Goal: Information Seeking & Learning: Learn about a topic

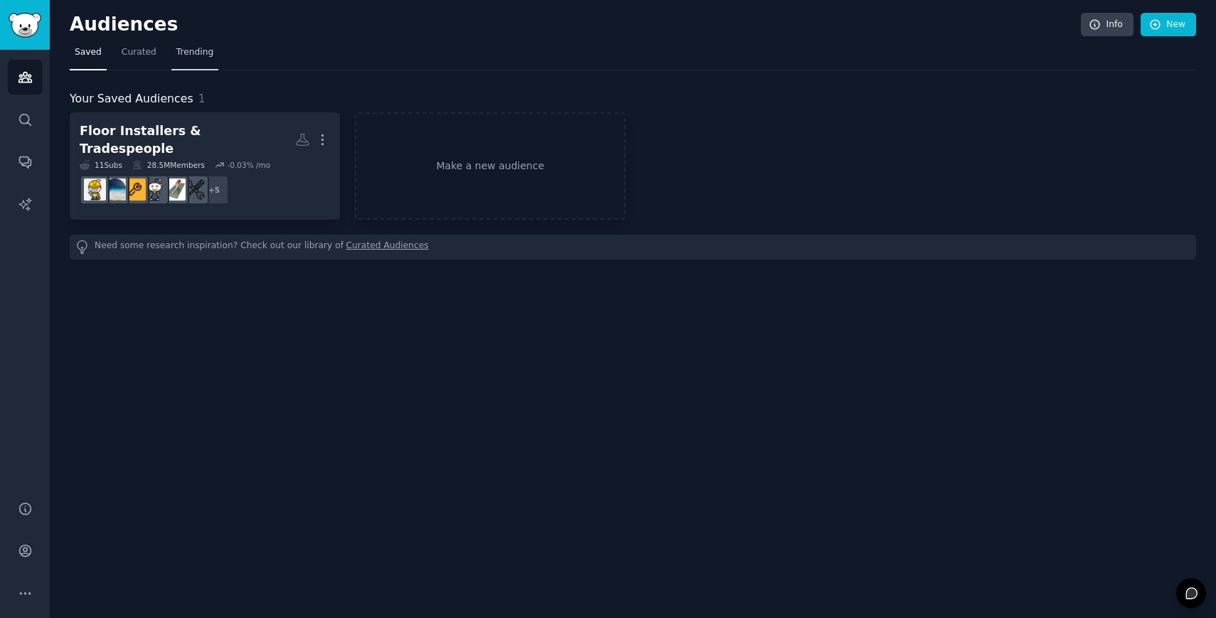
click at [211, 53] on link "Trending" at bounding box center [194, 55] width 47 height 29
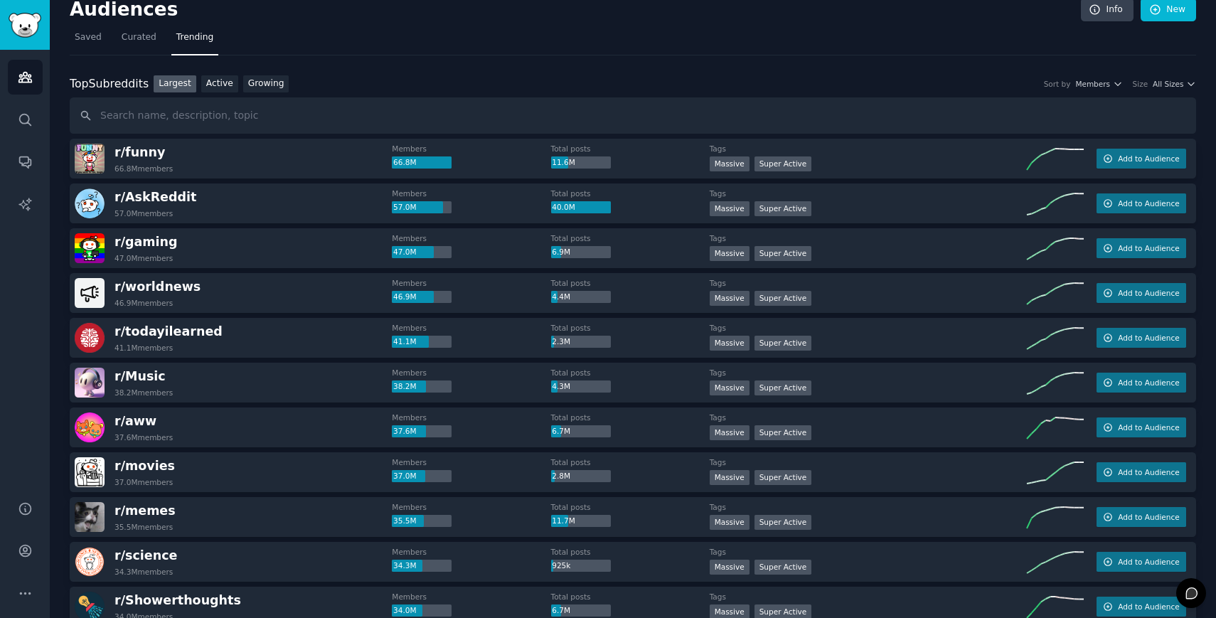
scroll to position [23, 0]
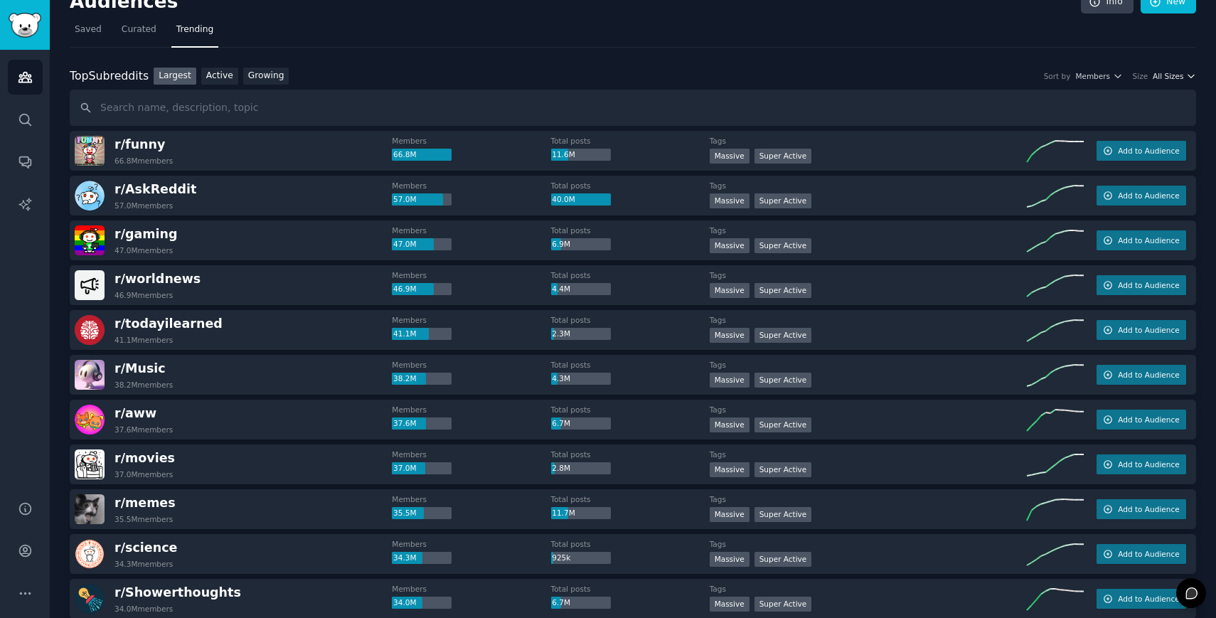
click at [1191, 76] on icon "button" at bounding box center [1191, 76] width 10 height 10
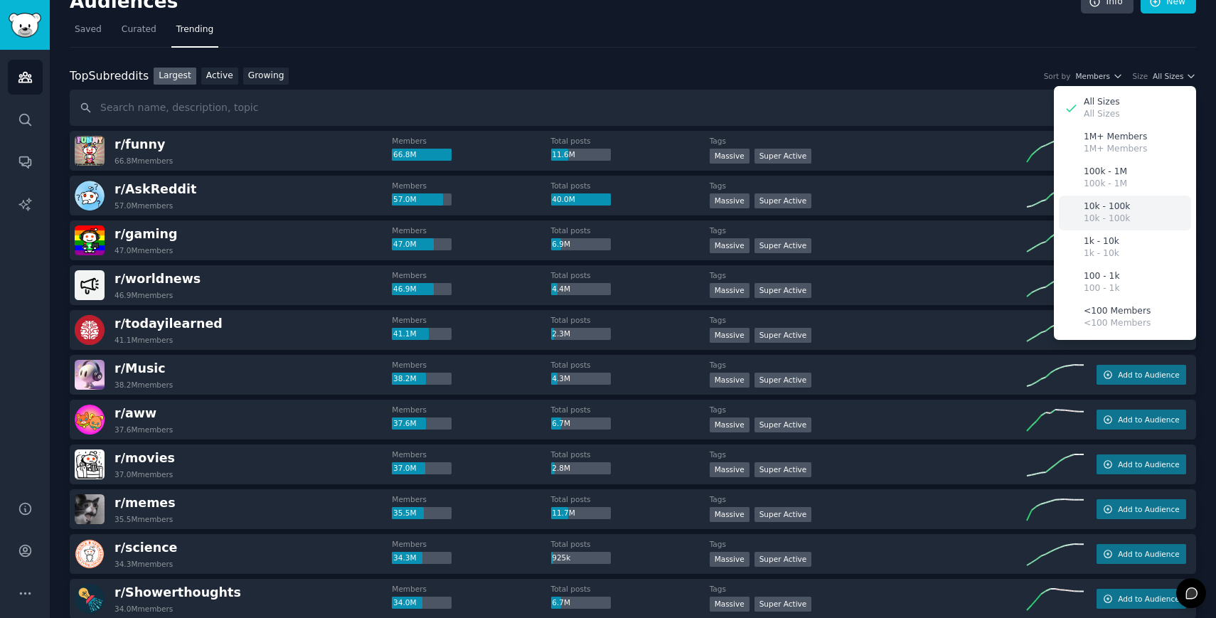
click at [1123, 211] on p "10k - 100k" at bounding box center [1107, 207] width 46 height 13
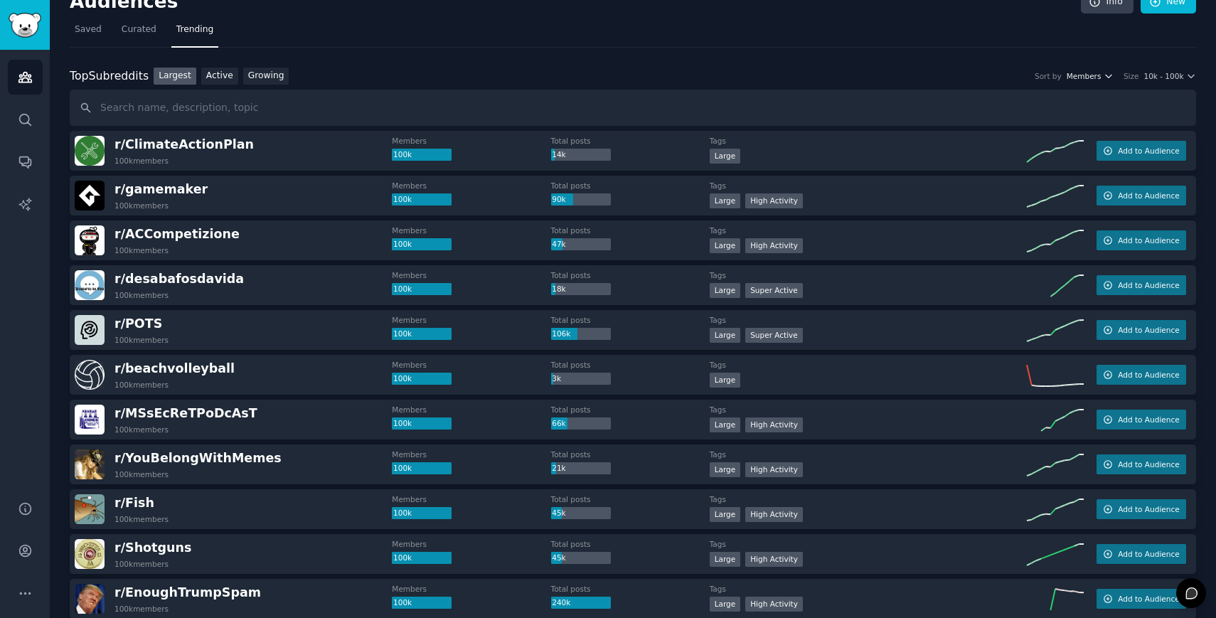
click at [1090, 77] on span "Members" at bounding box center [1084, 76] width 35 height 10
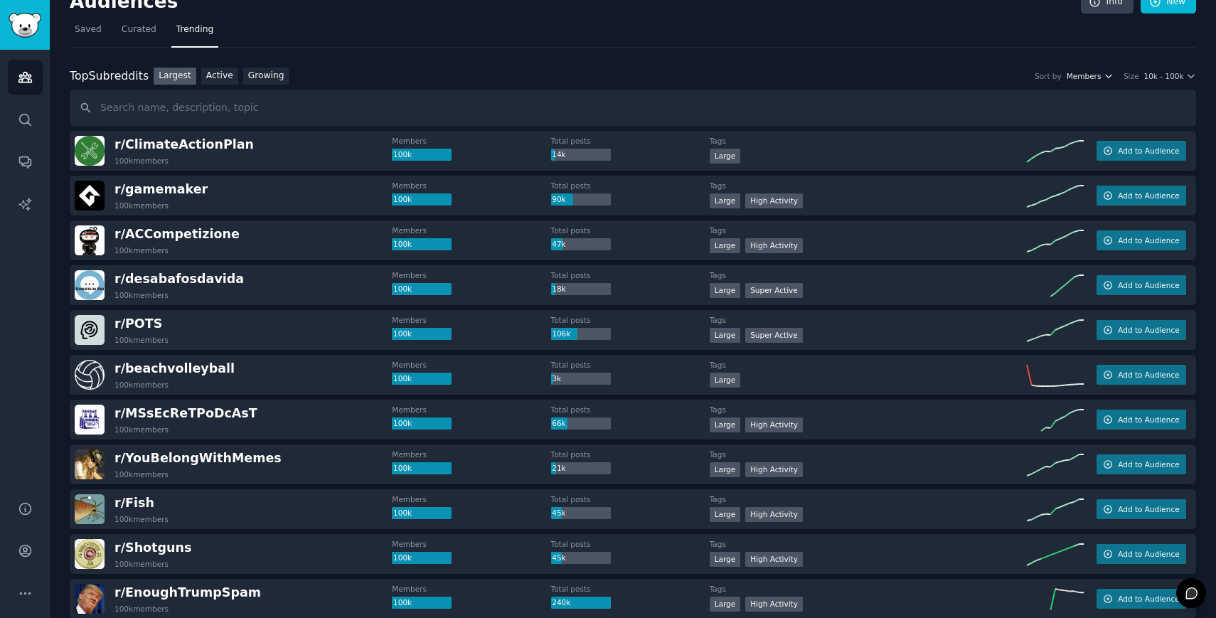
click at [1081, 74] on span "Members" at bounding box center [1084, 76] width 35 height 10
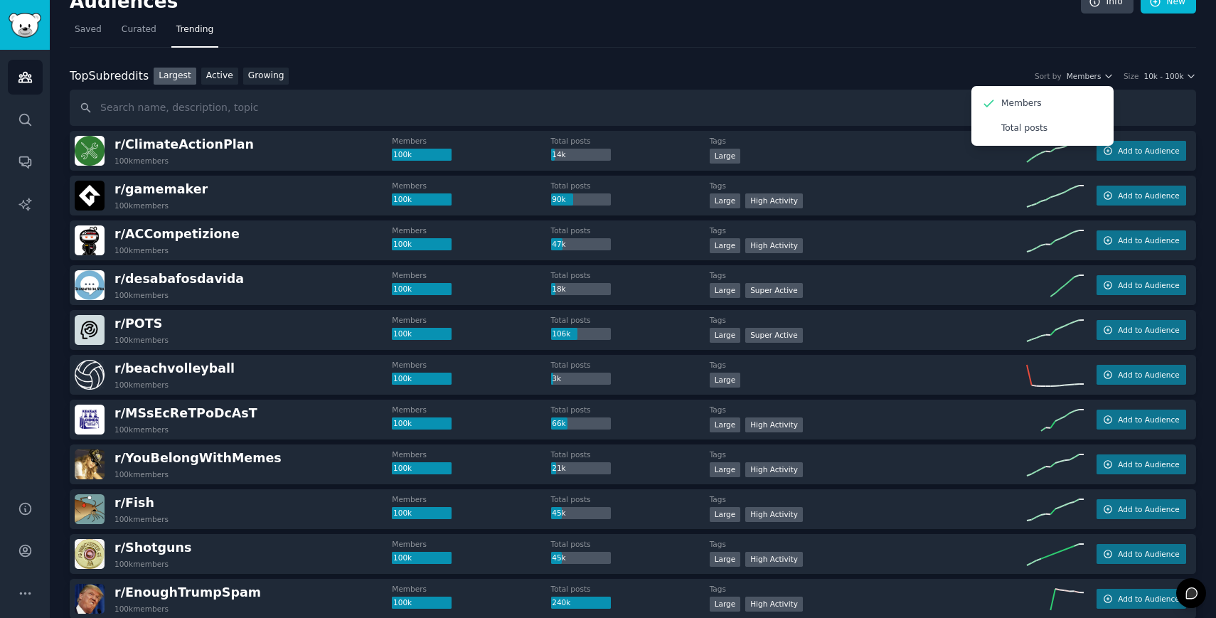
click at [735, 32] on nav "Saved Curated Trending" at bounding box center [633, 32] width 1127 height 29
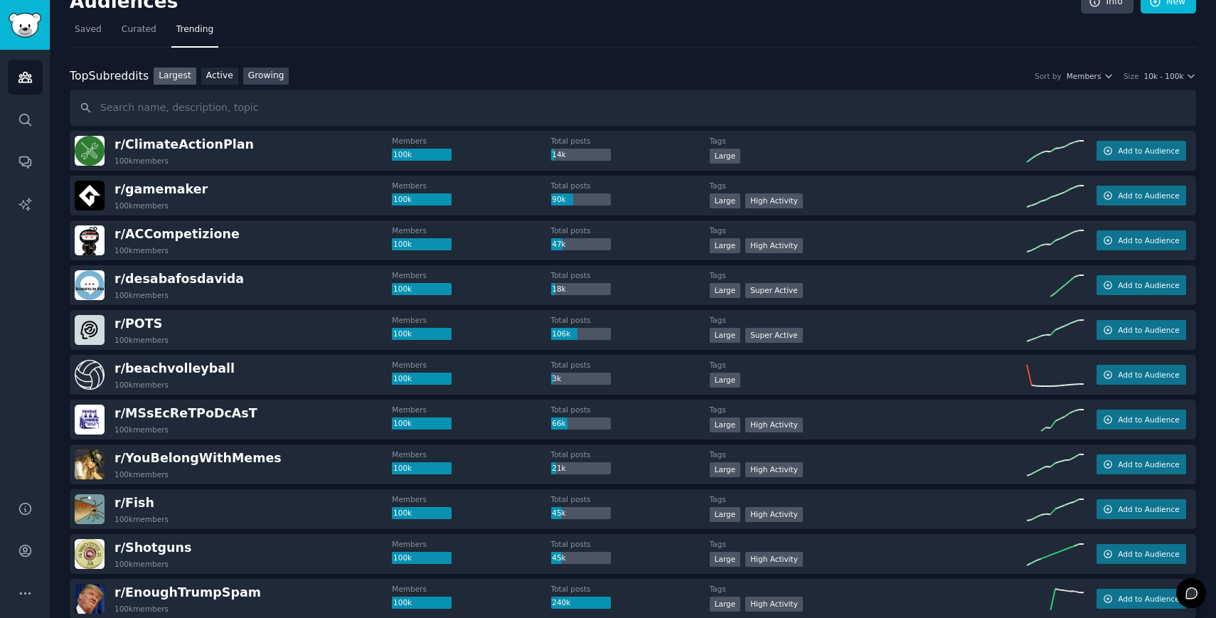
click at [267, 75] on link "Growing" at bounding box center [266, 77] width 46 height 18
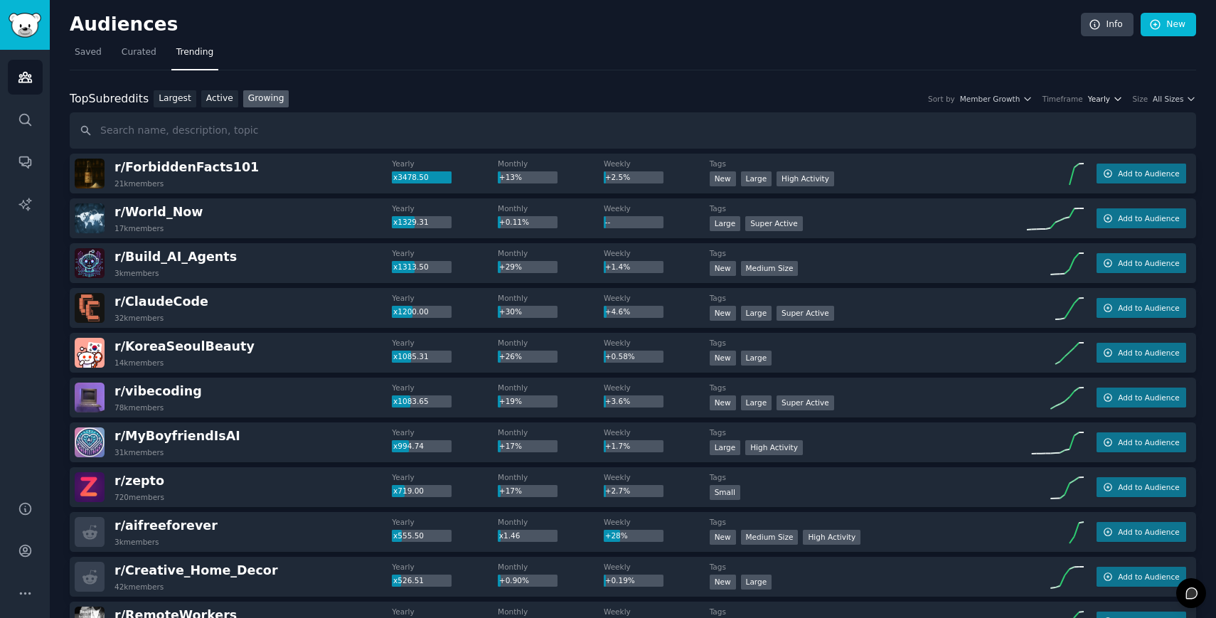
click at [1104, 99] on span "Yearly" at bounding box center [1099, 99] width 22 height 10
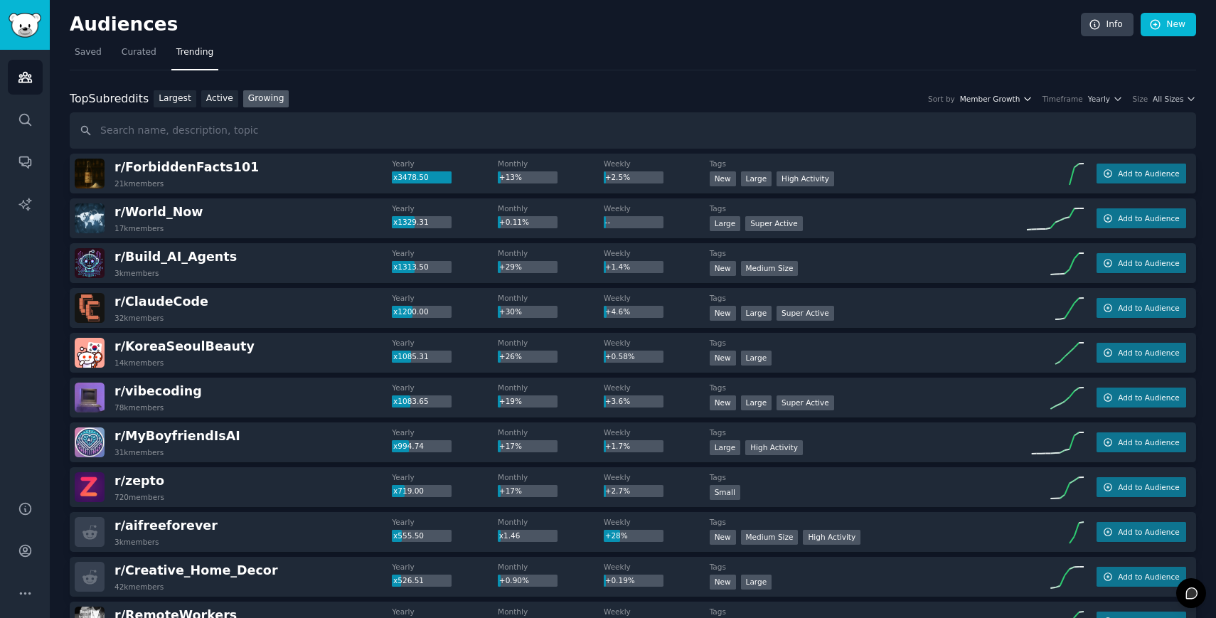
click at [1005, 96] on span "Member Growth" at bounding box center [990, 99] width 60 height 10
click at [1163, 95] on span "All Sizes" at bounding box center [1168, 99] width 31 height 10
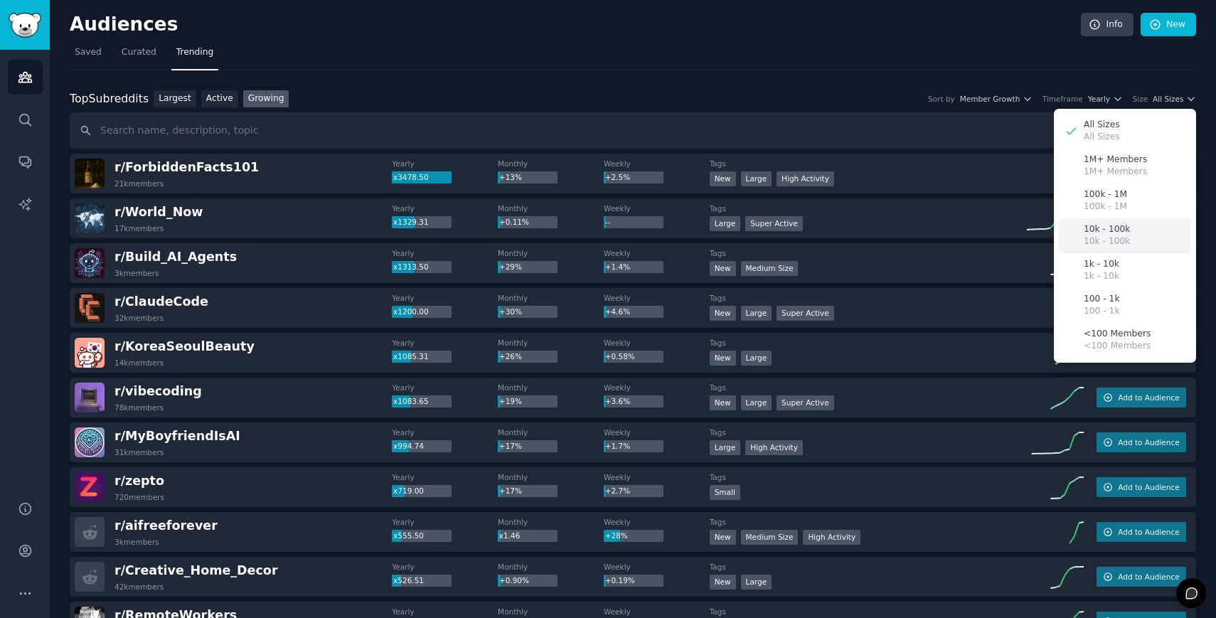
click at [1107, 230] on p "10k - 100k" at bounding box center [1107, 229] width 46 height 13
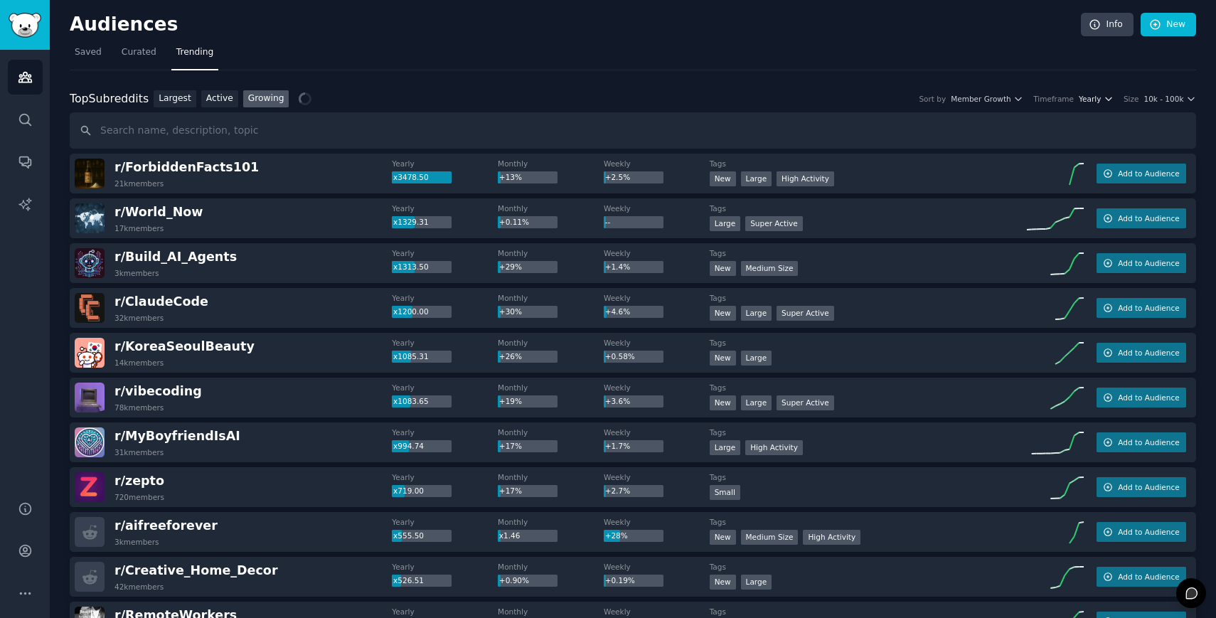
click at [1087, 99] on span "Yearly" at bounding box center [1090, 99] width 22 height 10
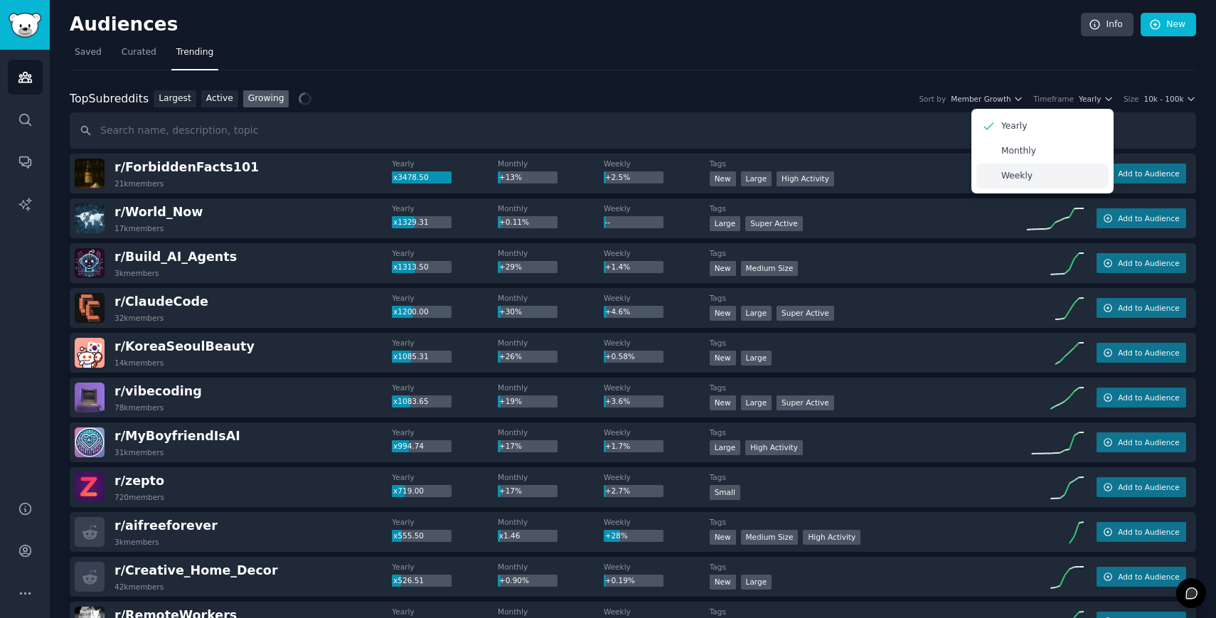
click at [1033, 174] on div "Weekly" at bounding box center [1042, 176] width 132 height 25
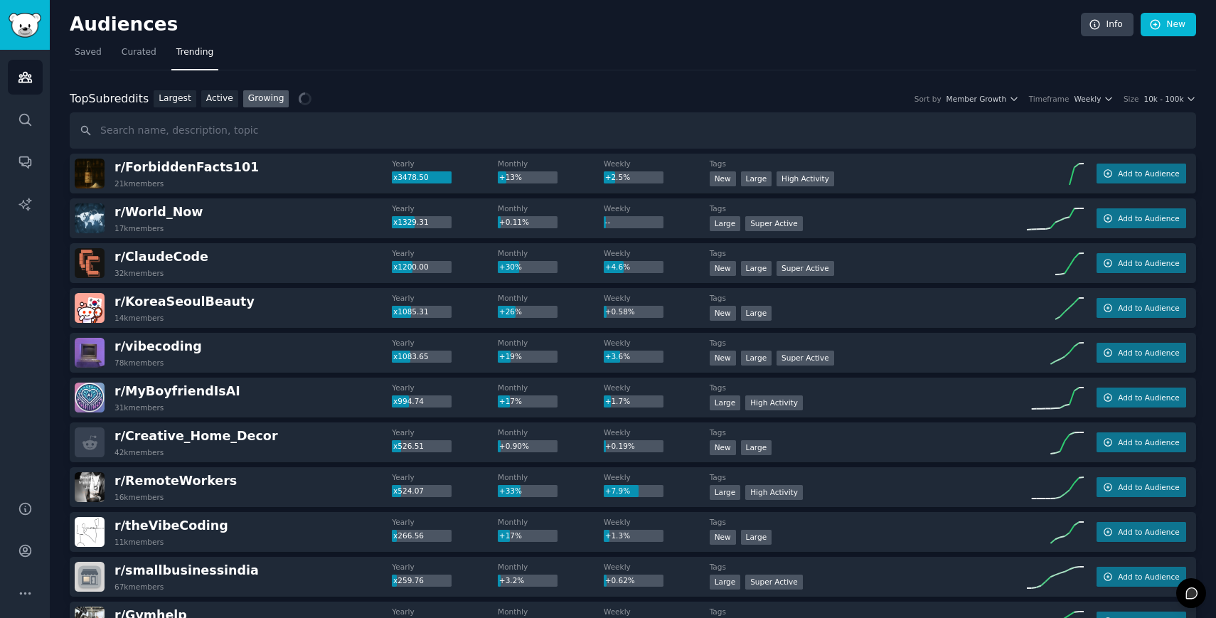
click at [816, 99] on div "Top Subreddits Top Subreddits Largest Active Growing Sort by Member Growth Time…" at bounding box center [633, 99] width 1127 height 18
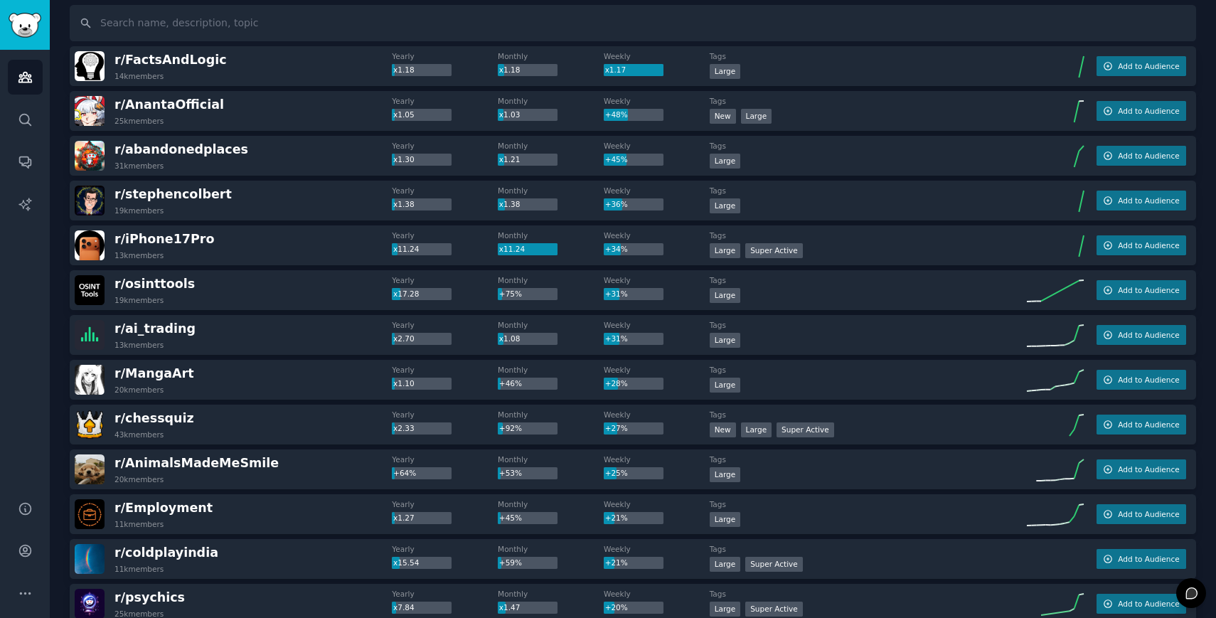
scroll to position [131, 0]
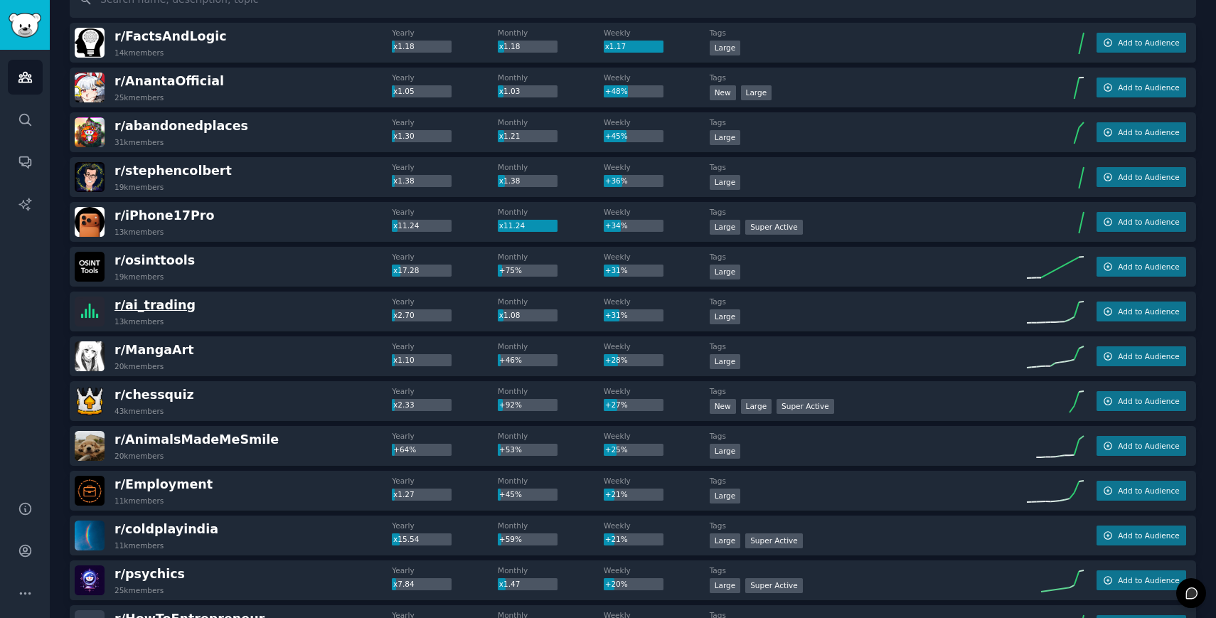
click at [174, 302] on span "r/ ai_trading" at bounding box center [155, 305] width 81 height 14
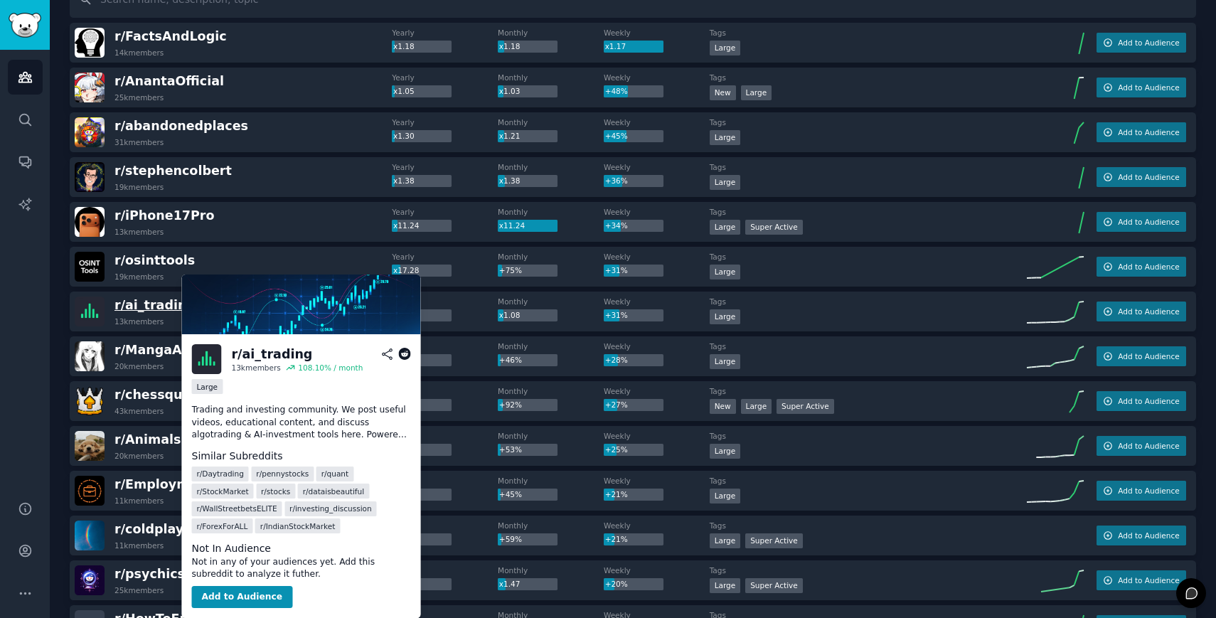
click at [141, 309] on span "r/ ai_trading" at bounding box center [155, 305] width 81 height 14
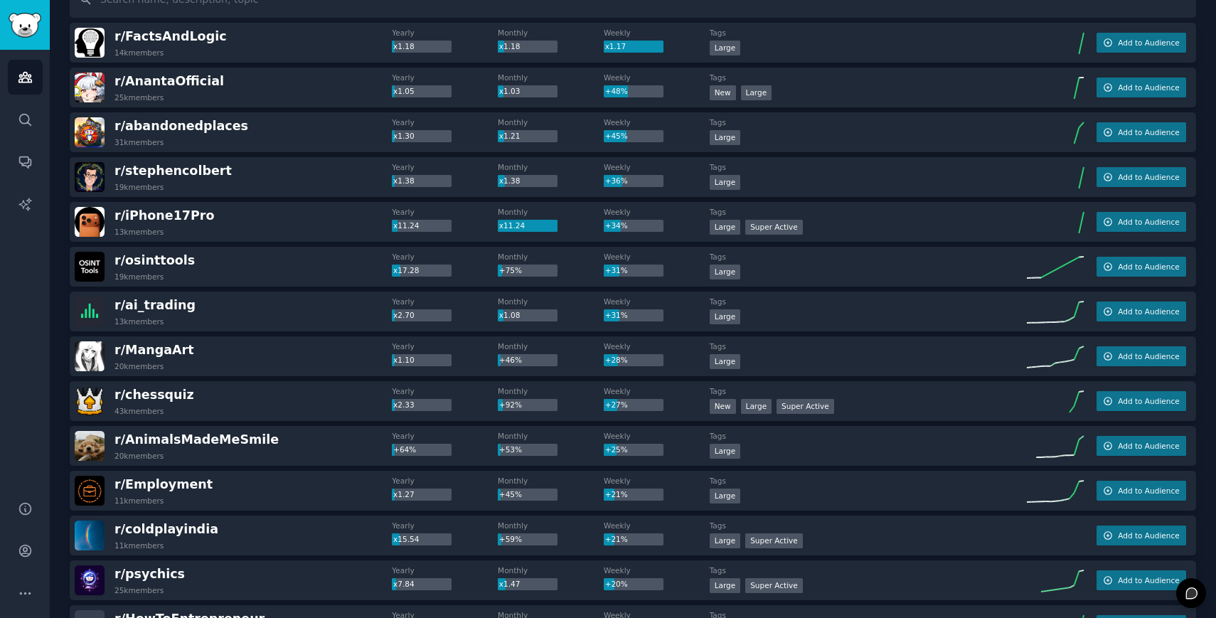
click at [174, 314] on h2 "r/ ai_trading 13k members" at bounding box center [155, 312] width 81 height 30
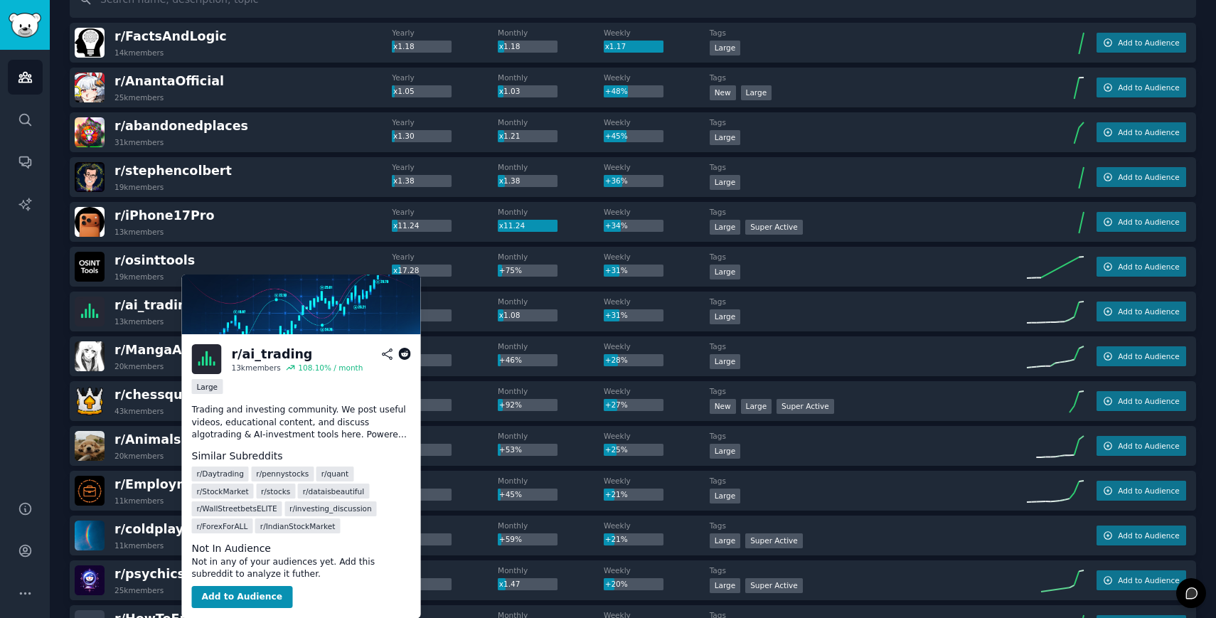
click at [387, 355] on icon at bounding box center [386, 354] width 13 height 13
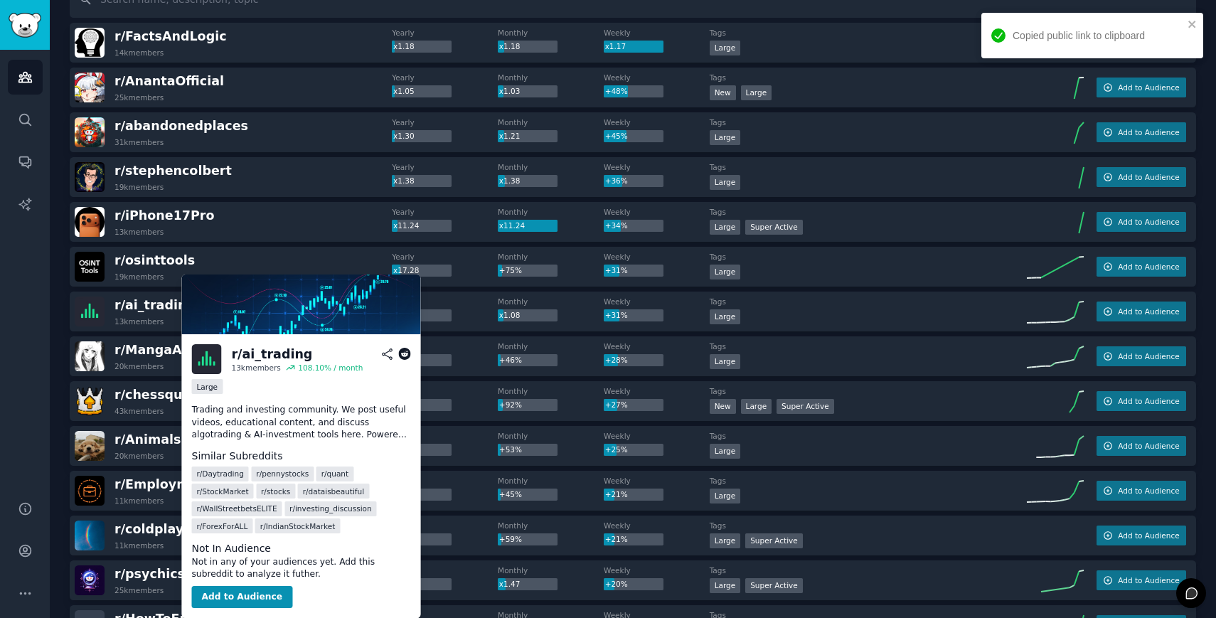
click at [408, 353] on icon at bounding box center [404, 354] width 13 height 13
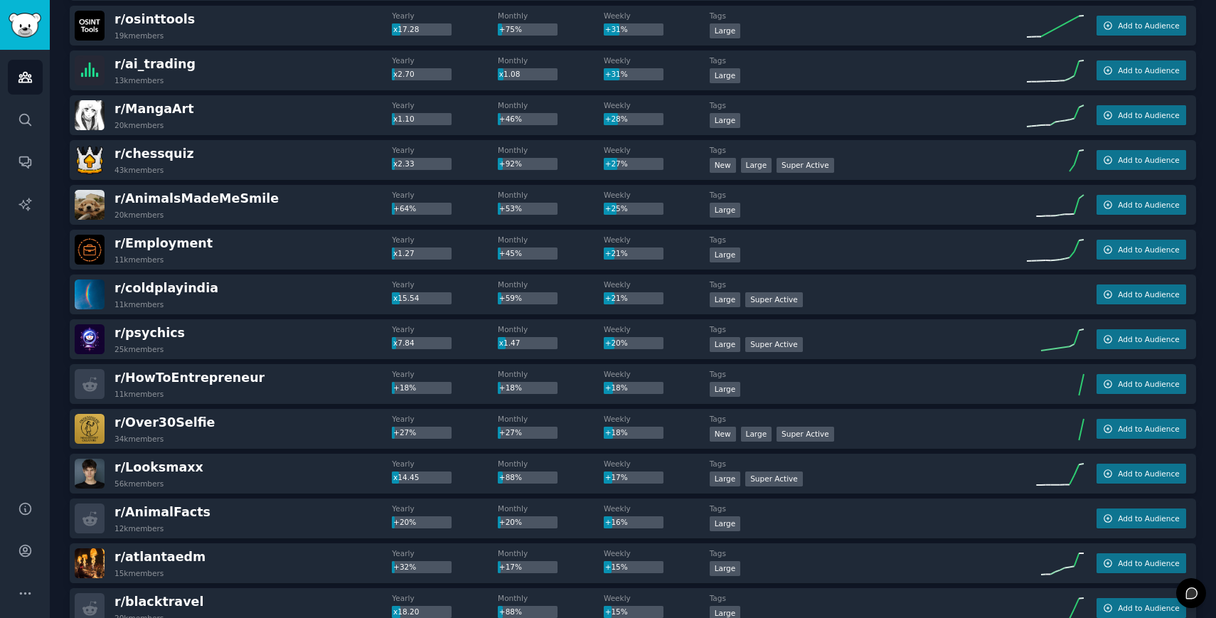
scroll to position [381, 0]
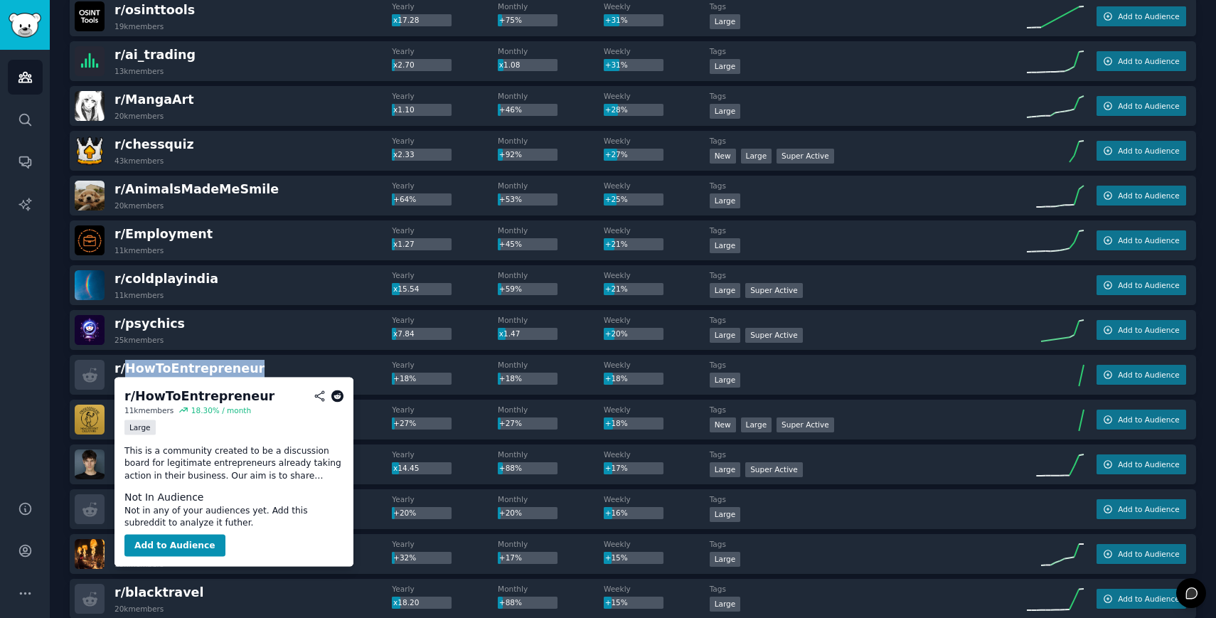
click at [334, 393] on icon at bounding box center [337, 396] width 13 height 13
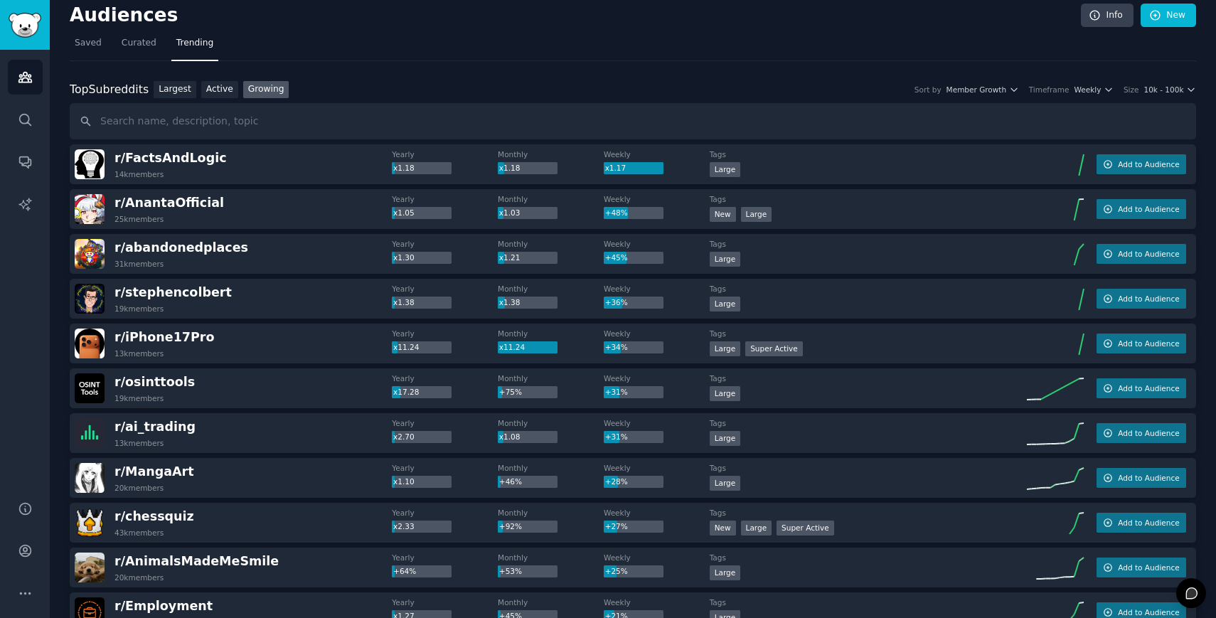
scroll to position [7, 0]
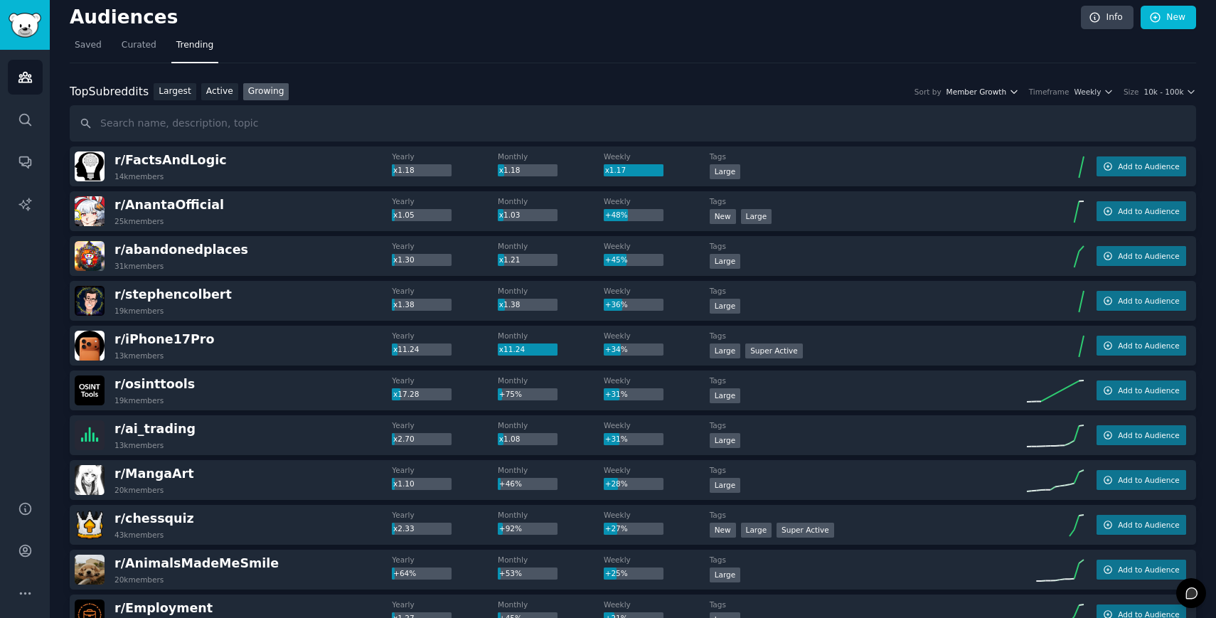
click at [1002, 87] on span "Member Growth" at bounding box center [977, 92] width 60 height 10
click at [816, 97] on div "Top Subreddits Top Subreddits Largest Active Growing Sort by Member Growth Memb…" at bounding box center [633, 92] width 1127 height 18
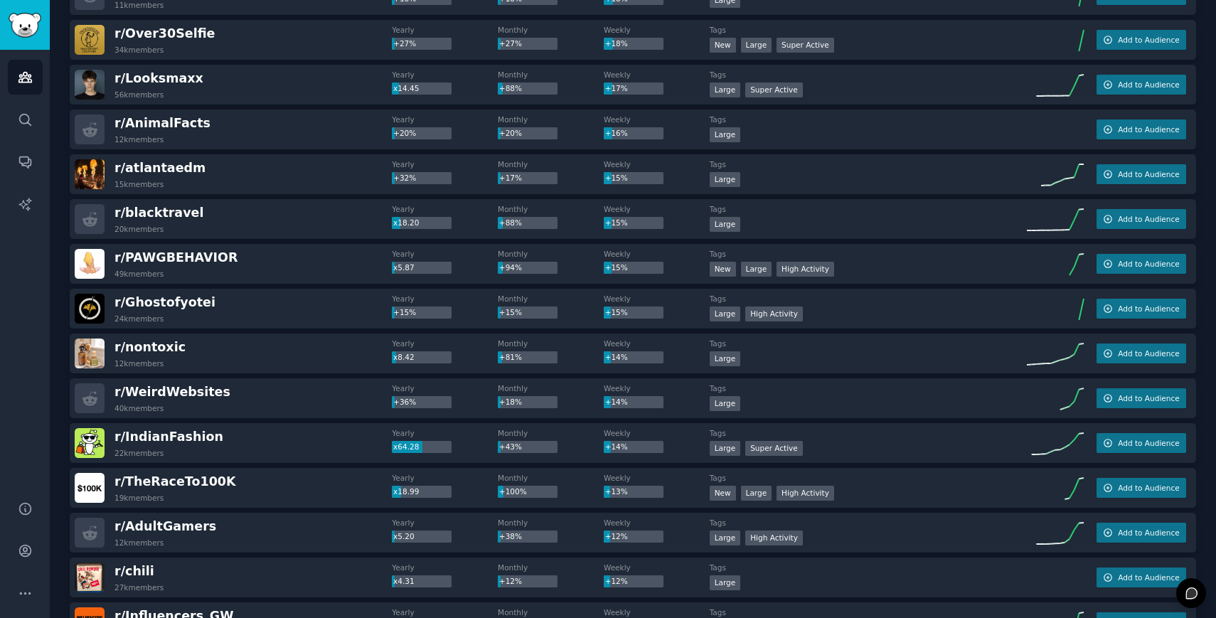
scroll to position [0, 0]
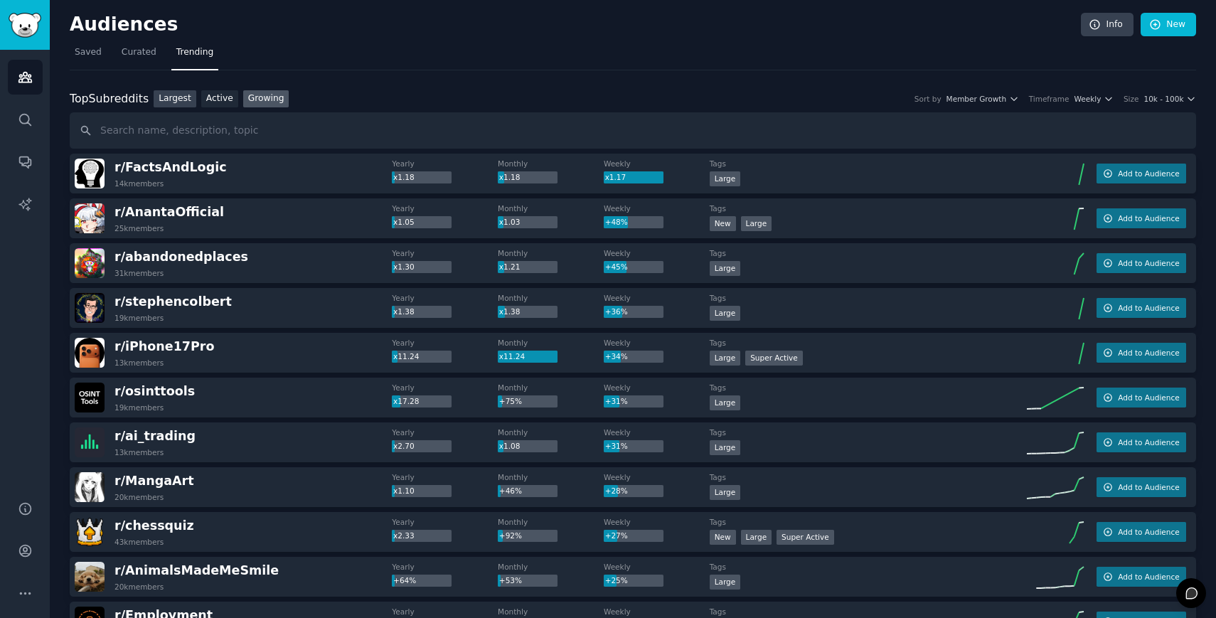
click at [194, 104] on link "Largest" at bounding box center [175, 99] width 43 height 18
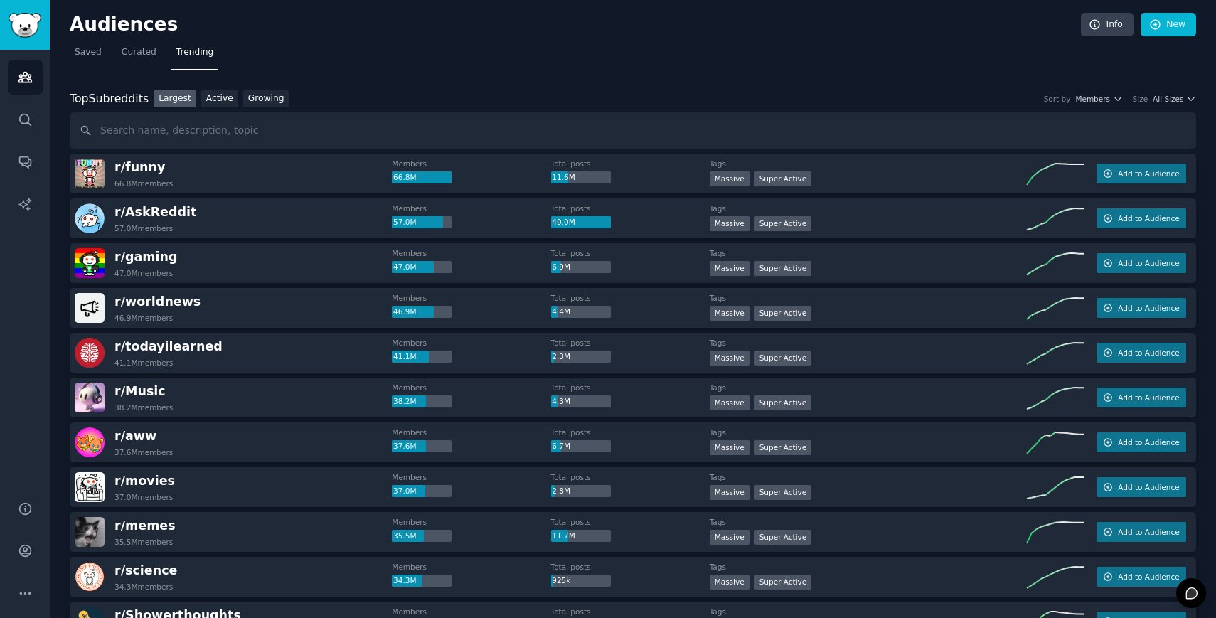
click at [1154, 105] on div "Top Subreddits Top Subreddits Largest Active Growing Sort by Members Size All S…" at bounding box center [633, 99] width 1127 height 18
click at [1161, 104] on div "Top Subreddits Top Subreddits Largest Active Growing Sort by Members Size All S…" at bounding box center [633, 99] width 1127 height 18
click at [1191, 102] on icon "button" at bounding box center [1191, 99] width 10 height 10
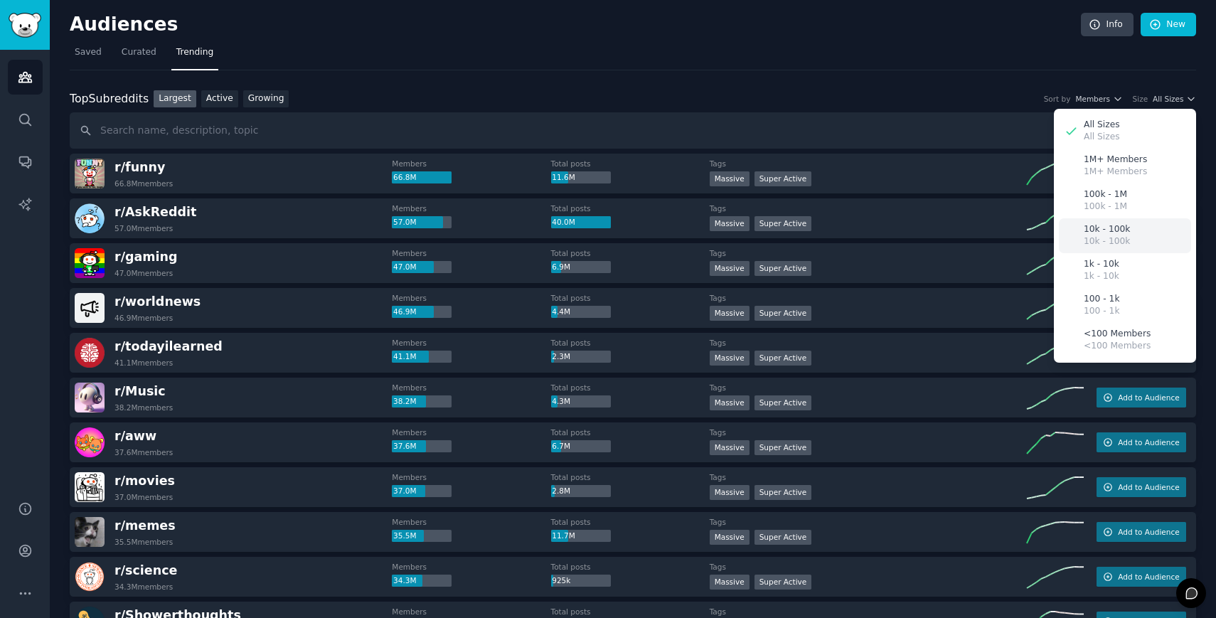
click at [1109, 239] on p "10k - 100k" at bounding box center [1107, 241] width 46 height 13
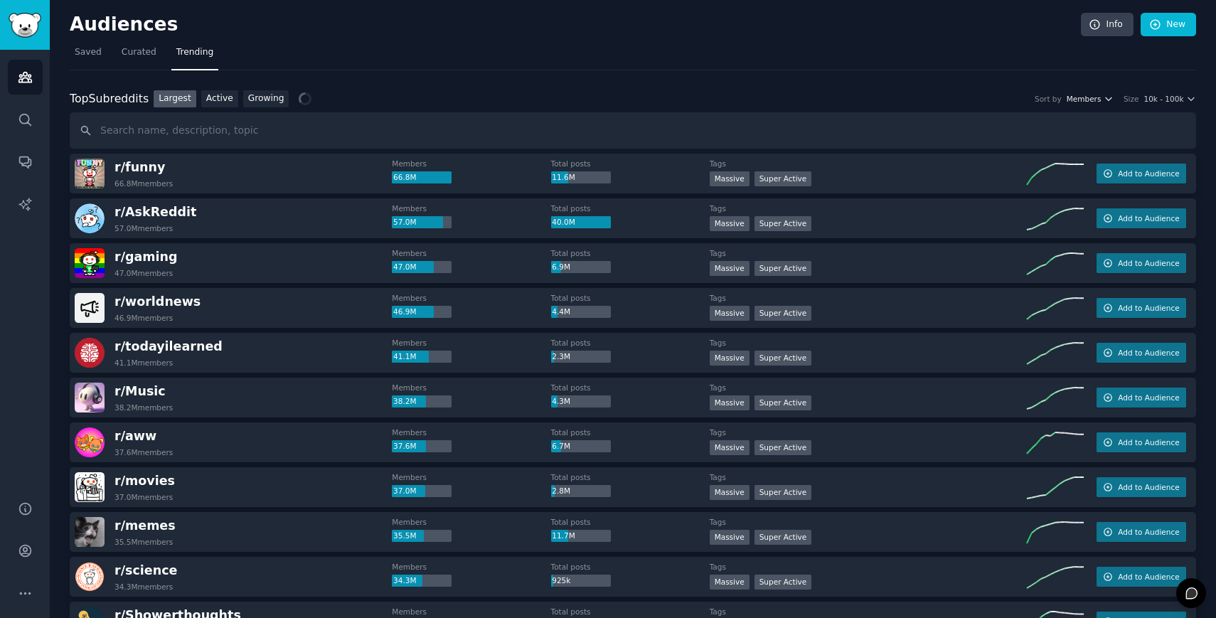
click at [1099, 97] on span "Members" at bounding box center [1084, 99] width 35 height 10
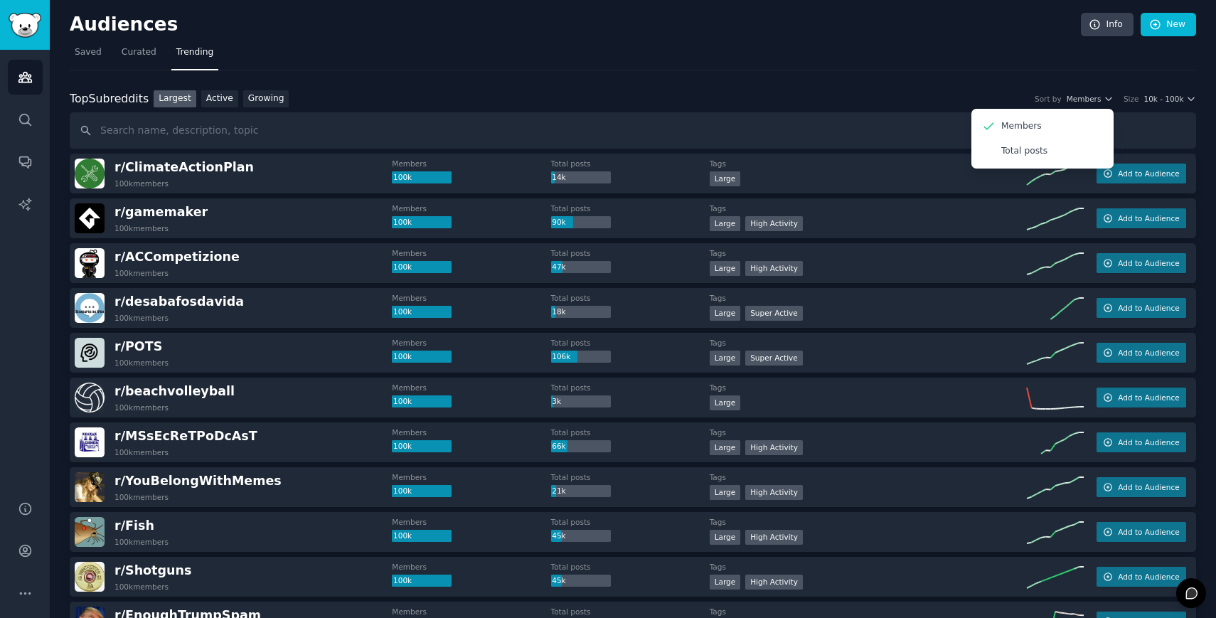
click at [934, 95] on div "Top Subreddits Top Subreddits Largest Active Growing Sort by Members Members To…" at bounding box center [633, 99] width 1127 height 18
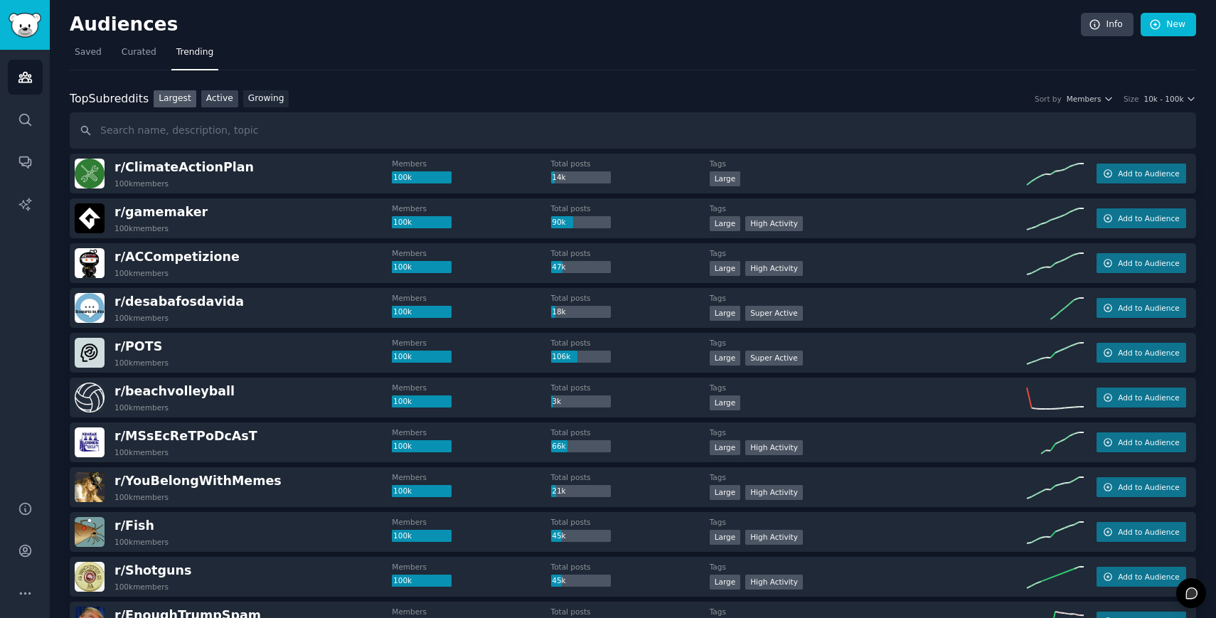
click at [223, 107] on link "Active" at bounding box center [219, 99] width 37 height 18
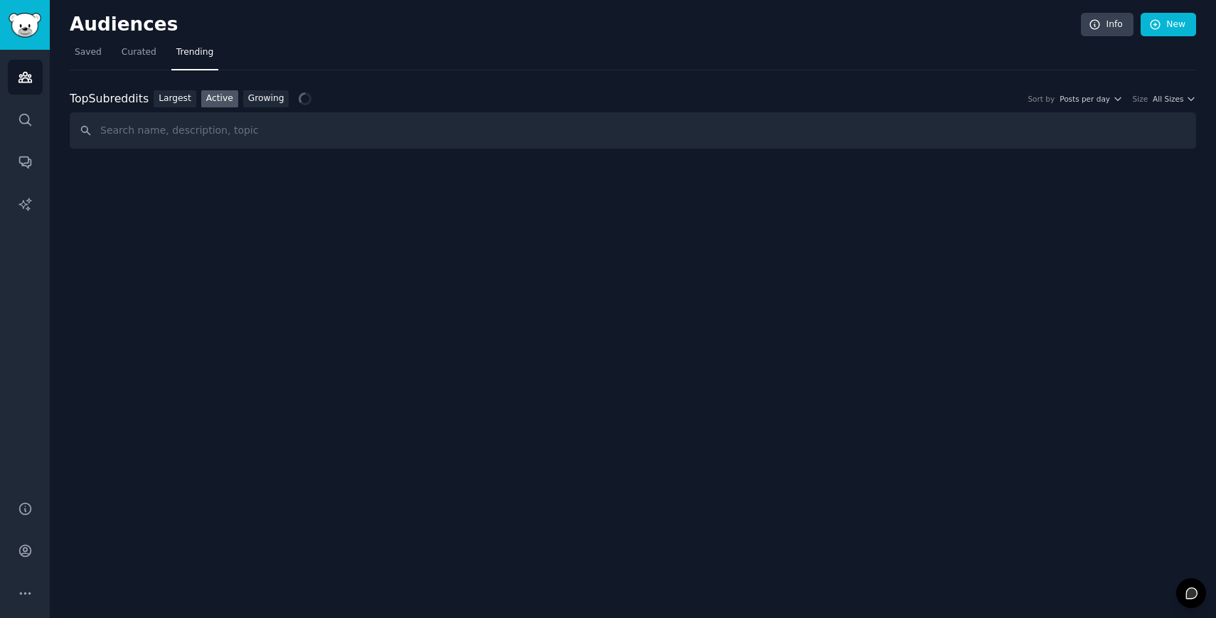
click at [1103, 90] on div "Top Subreddits Top Subreddits Largest Active Growing Sort by Posts per day Size…" at bounding box center [633, 99] width 1127 height 18
click at [1098, 102] on span "Posts per day" at bounding box center [1085, 99] width 50 height 10
click at [1097, 77] on div "Top Subreddits Top Subreddits Largest Active Growing Sort by Posts per day Post…" at bounding box center [633, 109] width 1127 height 79
click at [1166, 101] on span "All Sizes" at bounding box center [1168, 99] width 31 height 10
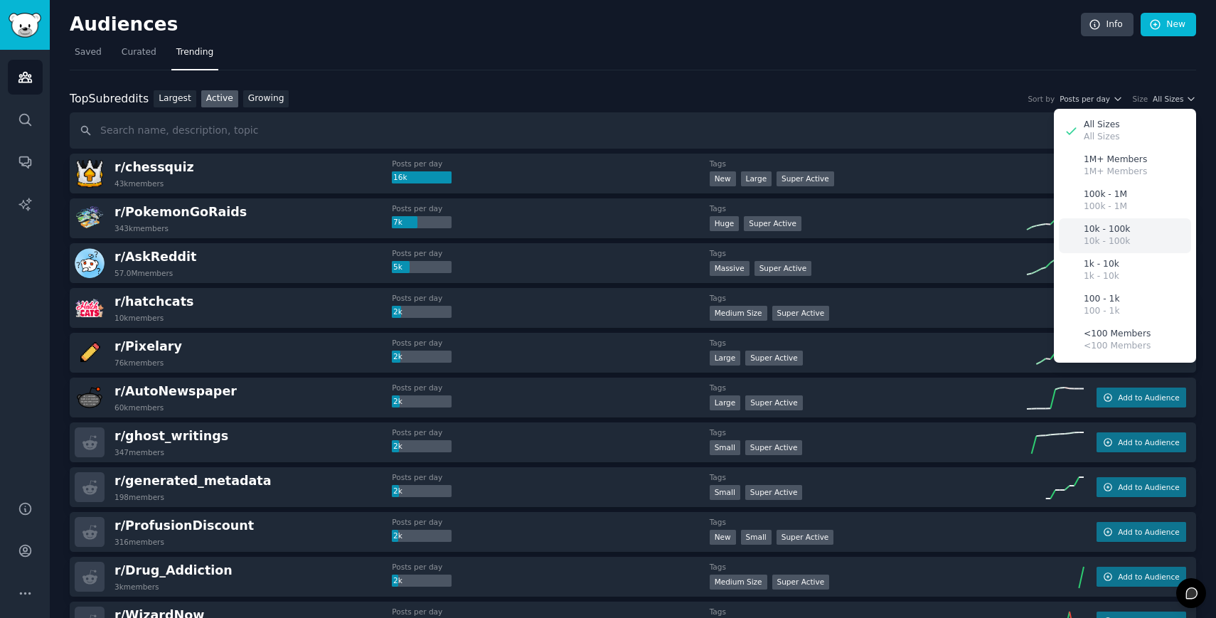
click at [1130, 233] on div "10k - 100k 10k - 100k" at bounding box center [1125, 235] width 132 height 35
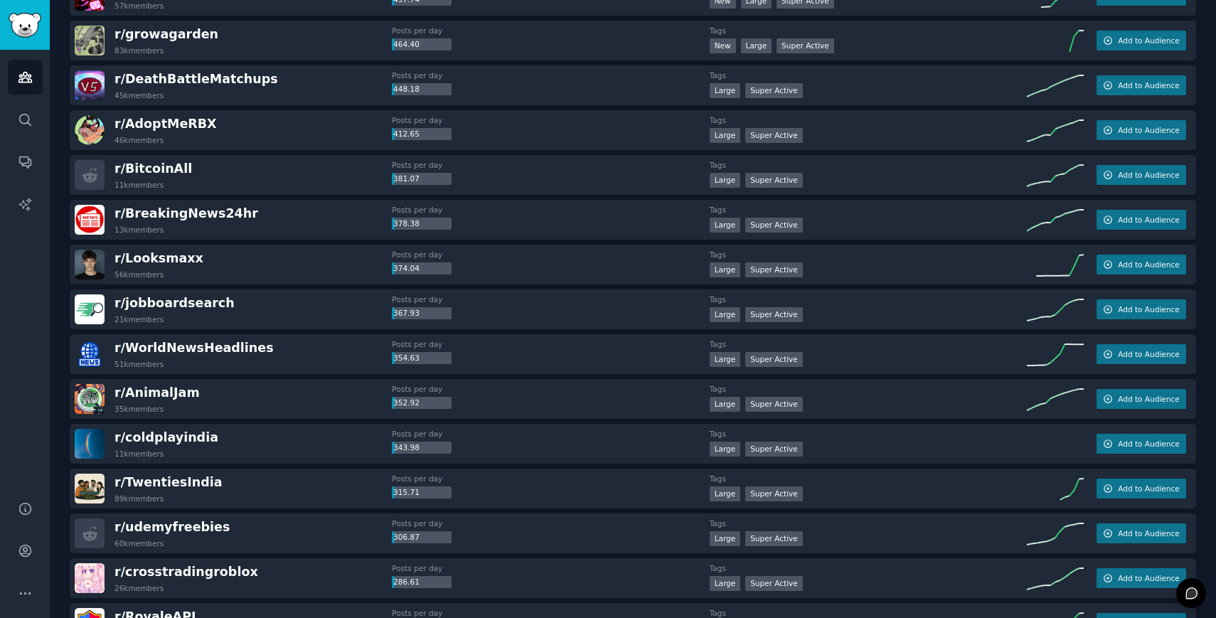
scroll to position [582, 0]
